Goal: Find specific page/section: Find specific page/section

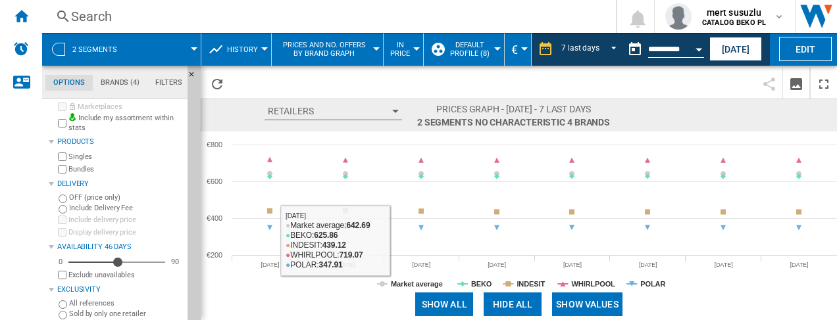
scroll to position [47, 0]
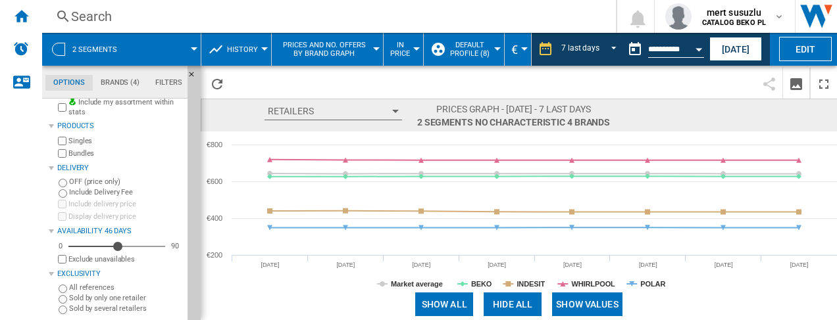
click at [190, 45] on span at bounding box center [165, 49] width 59 height 33
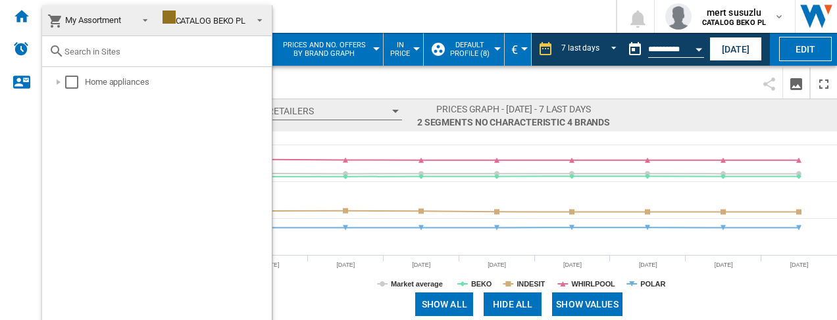
click at [257, 16] on span at bounding box center [256, 19] width 16 height 18
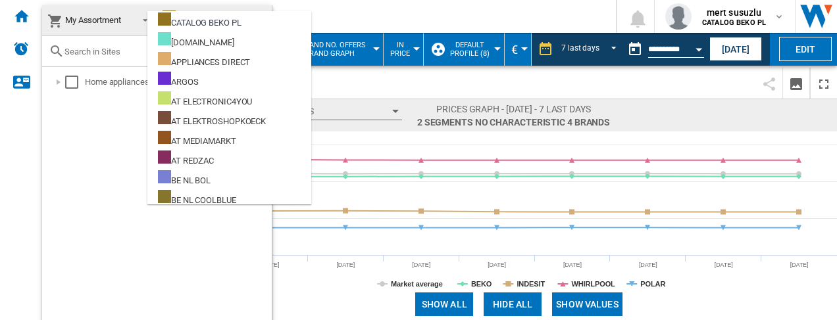
click at [346, 9] on md-backdrop at bounding box center [418, 160] width 837 height 320
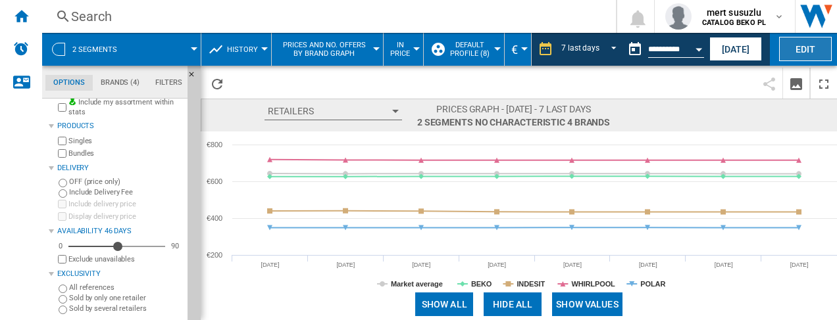
click at [803, 40] on button "Edit" at bounding box center [805, 49] width 53 height 24
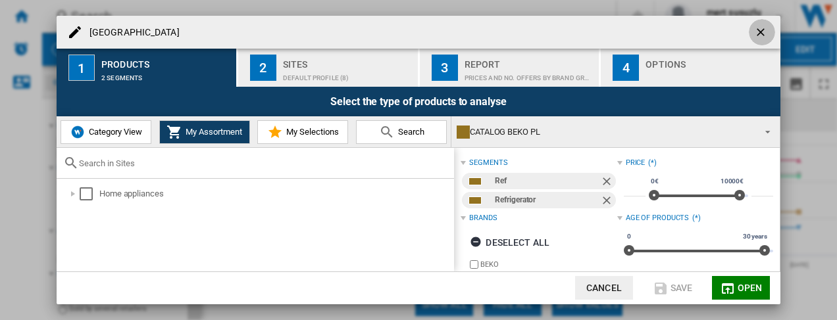
click at [763, 30] on ng-md-icon "getI18NText('BUTTONS.CLOSE_DIALOG')" at bounding box center [762, 34] width 16 height 16
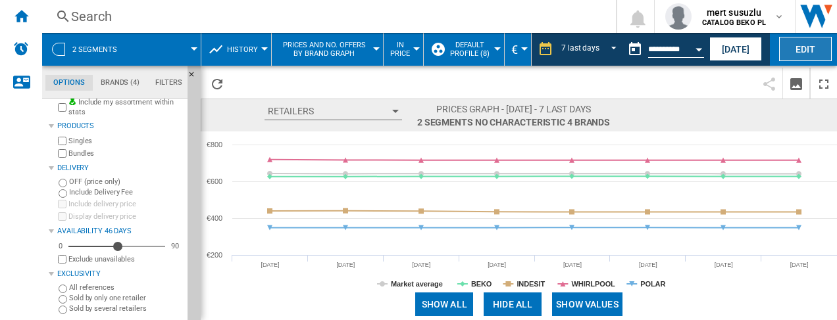
click at [829, 52] on button "Edit" at bounding box center [805, 49] width 53 height 24
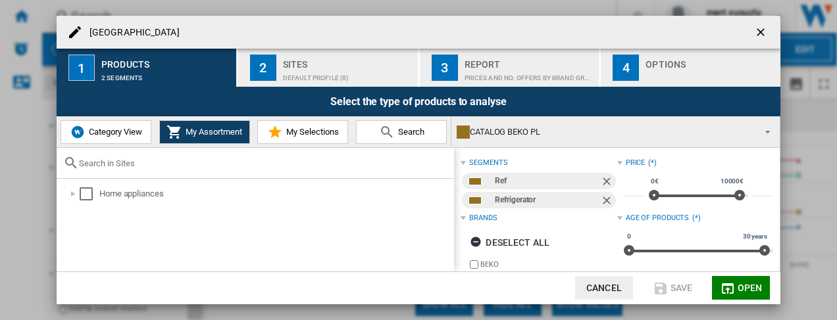
click at [138, 170] on div at bounding box center [255, 163] width 397 height 31
click at [142, 165] on input "text" at bounding box center [263, 164] width 369 height 10
paste input "H55R1 112W UK"
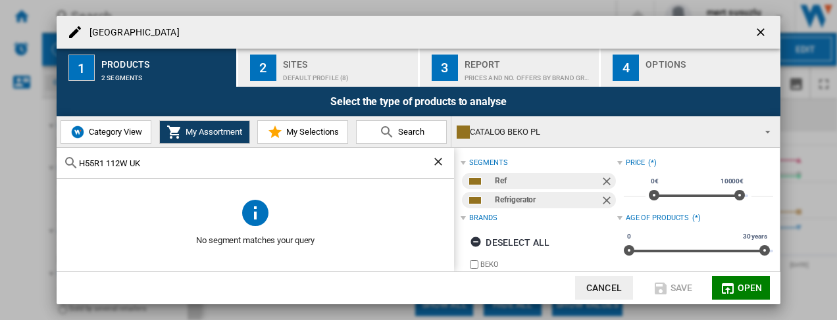
type input "H55R1 112W UK"
click at [761, 28] on ng-md-icon "getI18NText('BUTTONS.CLOSE_DIALOG')" at bounding box center [762, 34] width 16 height 16
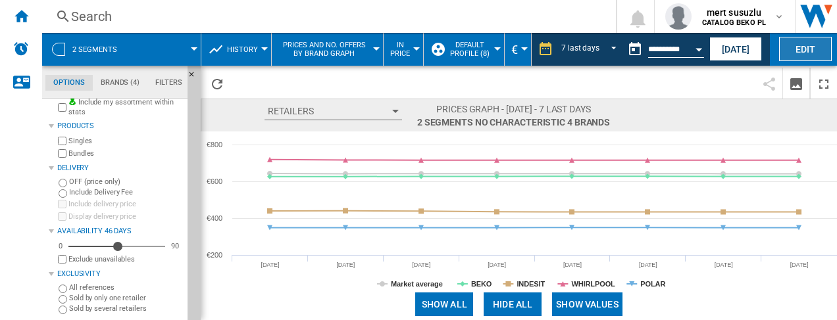
click at [811, 55] on button "Edit" at bounding box center [805, 49] width 53 height 24
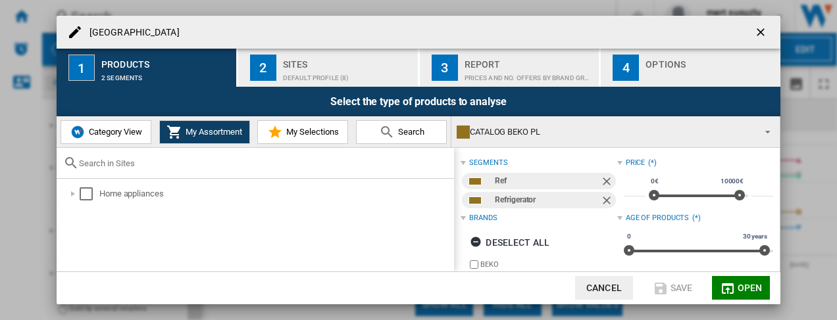
click at [397, 139] on button "Search" at bounding box center [401, 132] width 91 height 24
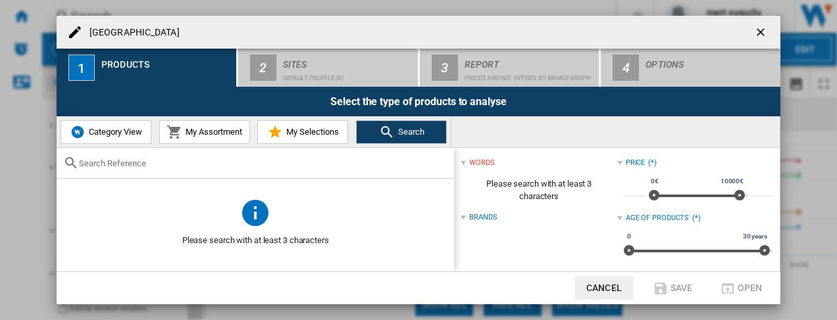
click at [341, 164] on input "text" at bounding box center [263, 164] width 369 height 10
paste input "H55R1 112W UK"
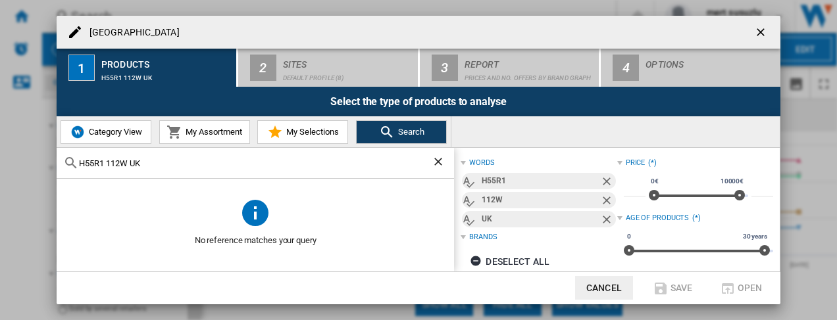
type input "H55R1 112W UK"
click at [763, 30] on ng-md-icon "getI18NText('BUTTONS.CLOSE_DIALOG')" at bounding box center [762, 34] width 16 height 16
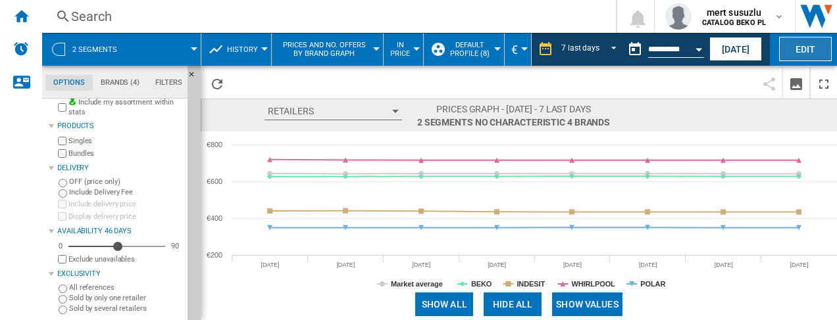
click at [798, 44] on button "Edit" at bounding box center [805, 49] width 53 height 24
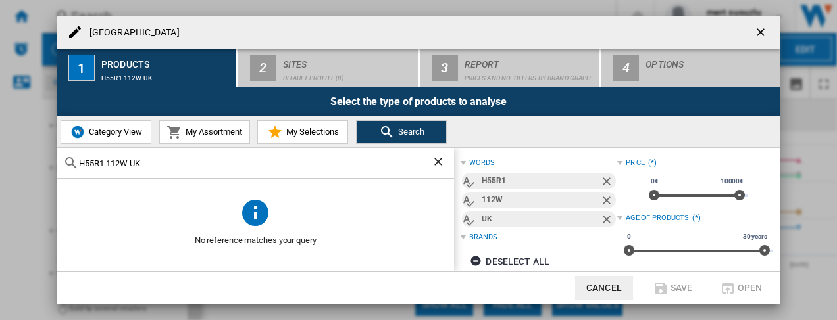
click at [315, 31] on div "[GEOGRAPHIC_DATA]" at bounding box center [419, 32] width 724 height 33
click at [763, 28] on ng-md-icon "getI18NText('BUTTONS.CLOSE_DIALOG')" at bounding box center [762, 34] width 16 height 16
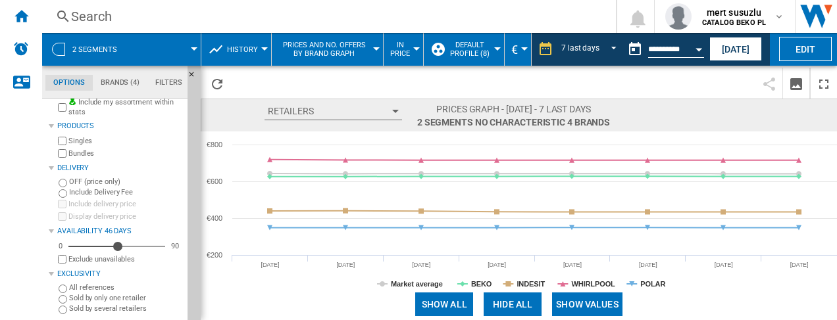
click at [93, 40] on button "2 segments" at bounding box center [101, 49] width 58 height 33
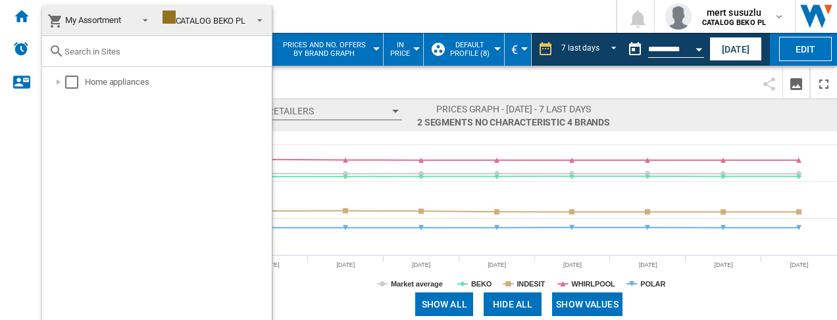
click at [93, 20] on span "My Assortment" at bounding box center [93, 20] width 56 height 10
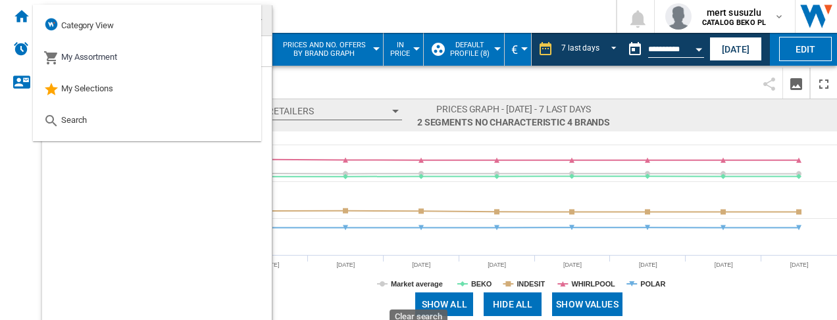
click at [18, 19] on md-backdrop at bounding box center [418, 160] width 837 height 320
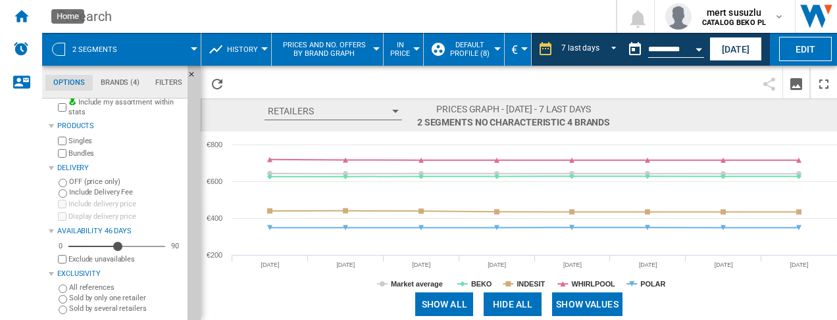
click at [18, 19] on ng-md-icon "Home" at bounding box center [21, 16] width 16 height 16
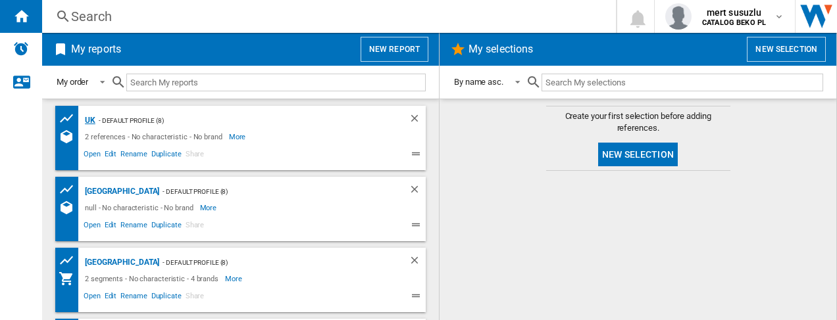
click at [86, 120] on div "UK" at bounding box center [89, 121] width 14 height 16
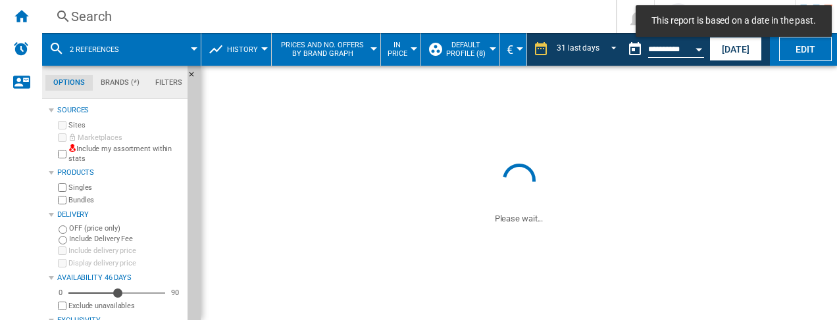
click at [790, 41] on md-toast "This report is based on a date in the past." at bounding box center [733, 21] width 207 height 42
click at [794, 47] on button "Edit" at bounding box center [805, 49] width 53 height 24
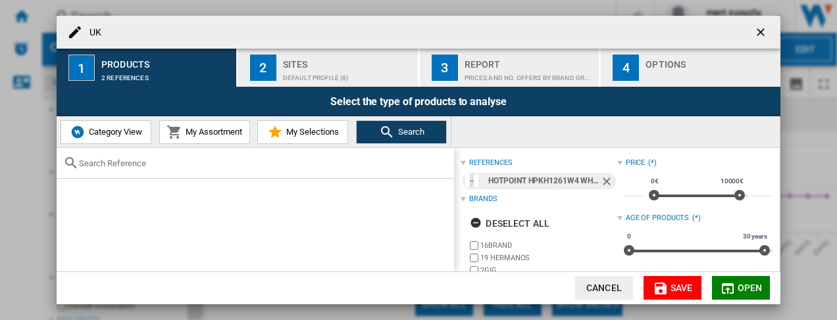
click at [316, 168] on div at bounding box center [255, 163] width 397 height 31
click at [286, 166] on input "text" at bounding box center [263, 164] width 369 height 10
paste input "H55R1 112W UK"
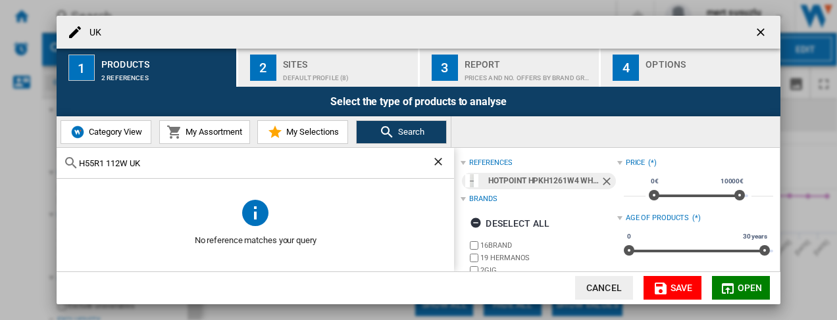
type input "H55R1 112W UK"
click at [282, 76] on button "2 Sites Default profile (8)" at bounding box center [328, 68] width 181 height 38
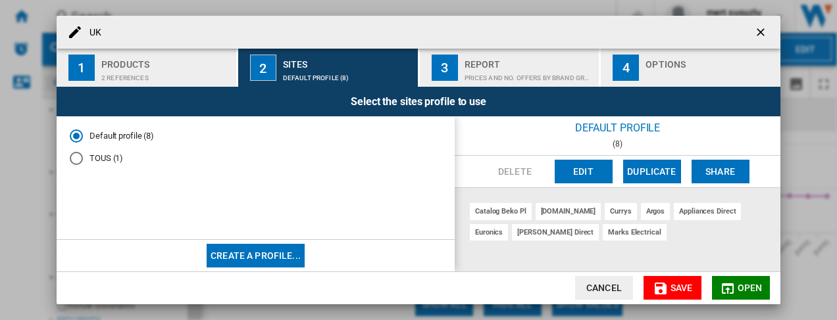
click at [594, 170] on button "Edit" at bounding box center [584, 172] width 58 height 24
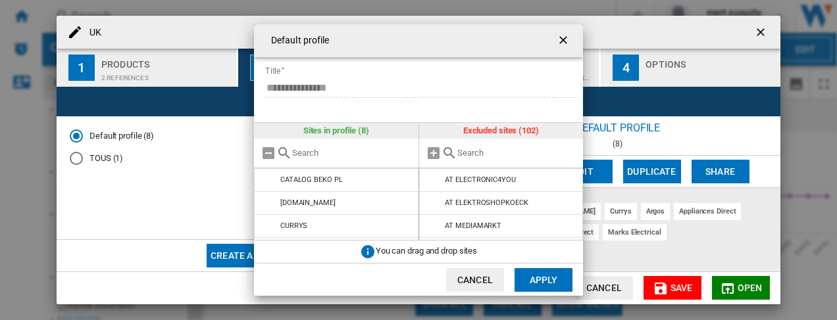
click at [478, 153] on input "text" at bounding box center [517, 153] width 120 height 10
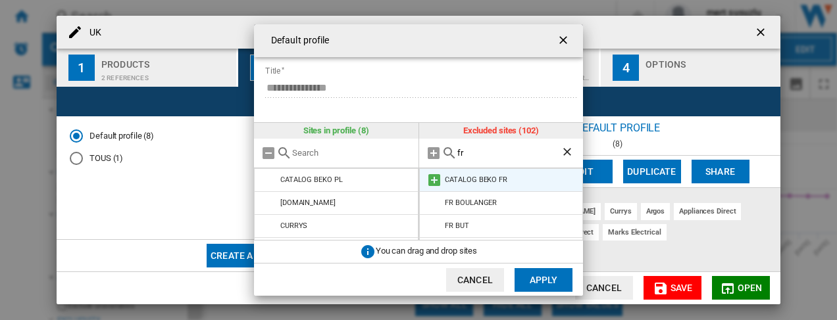
type input "f"
type input "de"
click at [565, 36] on ng-md-icon "getI18NText('BUTTONS.CLOSE_DIALOG')" at bounding box center [565, 42] width 16 height 16
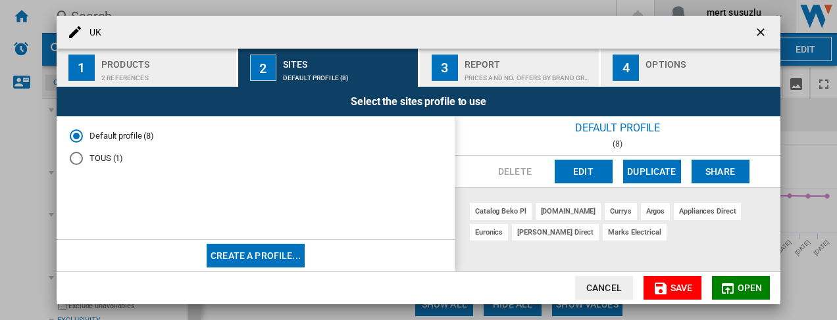
click at [755, 24] on button "button" at bounding box center [762, 32] width 26 height 26
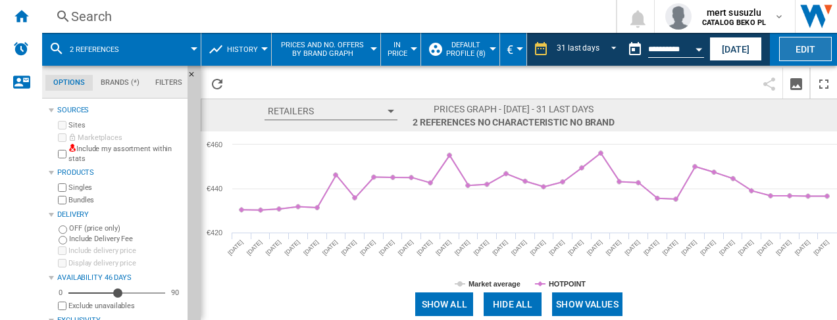
click at [799, 49] on button "Edit" at bounding box center [805, 49] width 53 height 24
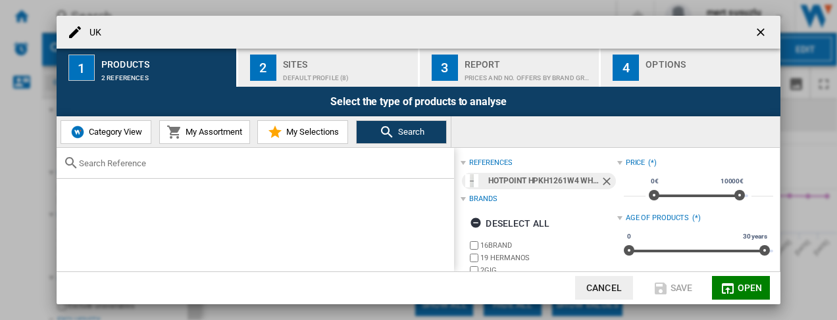
click at [665, 72] on div "button" at bounding box center [711, 75] width 130 height 14
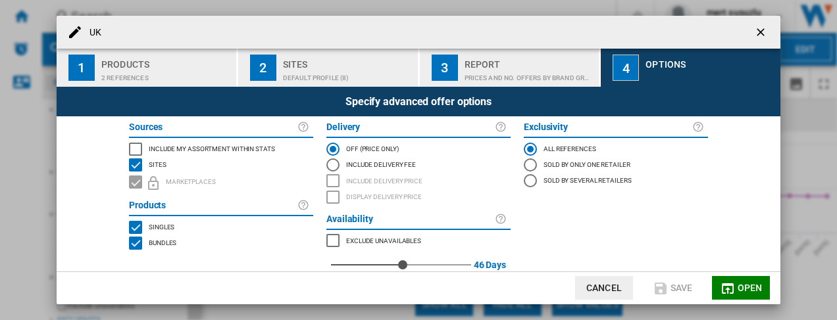
click at [133, 74] on div "2 references" at bounding box center [166, 75] width 130 height 14
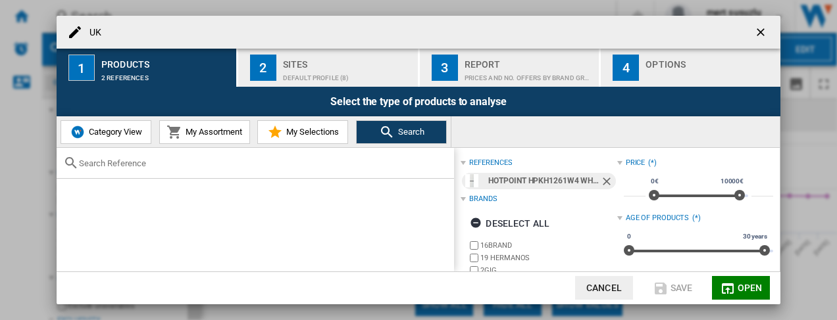
click at [405, 126] on button "Search" at bounding box center [401, 132] width 91 height 24
click at [204, 164] on input "text" at bounding box center [263, 164] width 369 height 10
paste input "H55R1 112W UK"
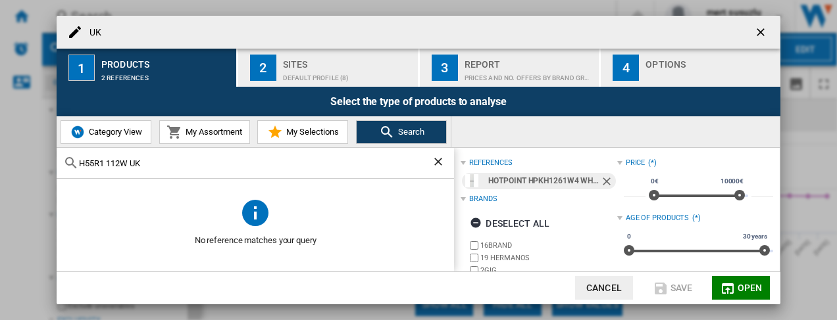
drag, startPoint x: 154, startPoint y: 164, endPoint x: -3, endPoint y: 151, distance: 157.2
click at [0, 151] on html "In order to access Insight, please log out and log in again OK NEW Search Searc…" at bounding box center [418, 160] width 837 height 320
paste input "V"
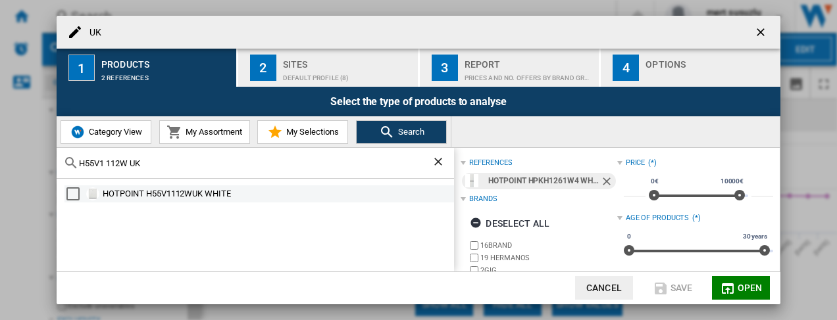
type input "H55V1 112W UK"
click at [112, 198] on div "HOTPOINT H55V1112WUK WHITE" at bounding box center [277, 194] width 349 height 13
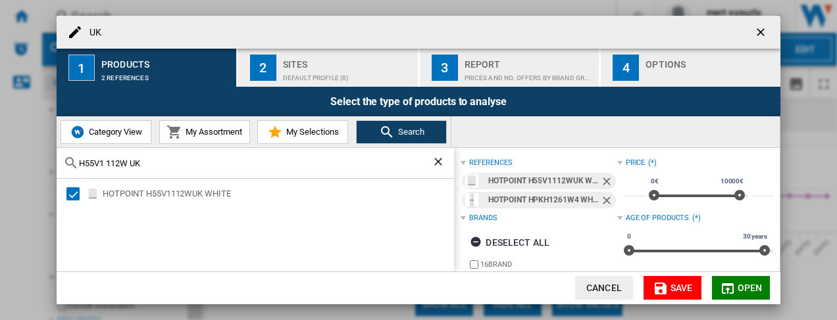
click at [752, 289] on span "Open" at bounding box center [750, 288] width 25 height 11
